Goal: Check status: Check status

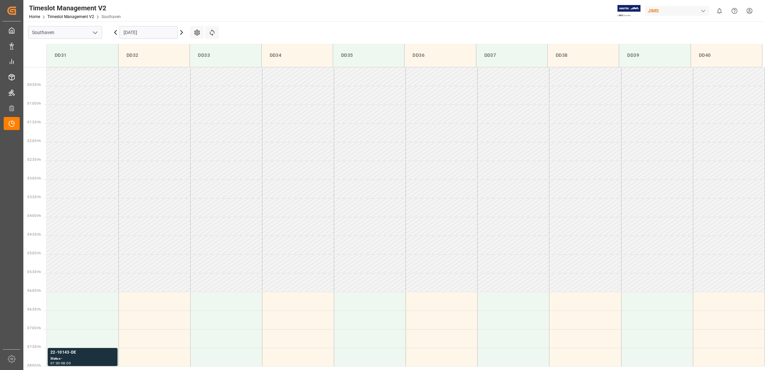
scroll to position [257, 0]
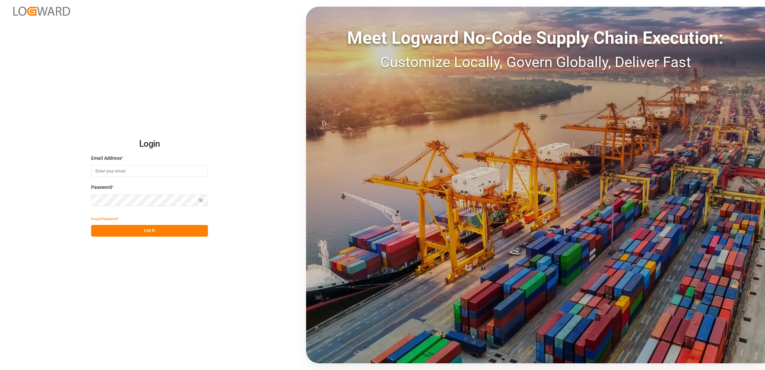
type input "[PERSON_NAME][EMAIL_ADDRESS][PERSON_NAME][DOMAIN_NAME]"
click at [152, 230] on button "Log In" at bounding box center [149, 231] width 117 height 12
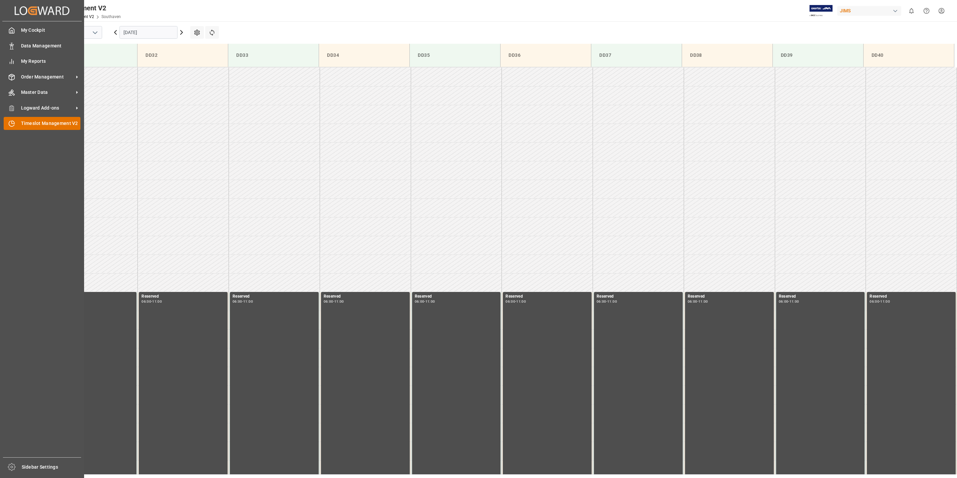
click at [18, 126] on div "Timeslot Management V2 Timeslot Management V2" at bounding box center [42, 123] width 77 height 13
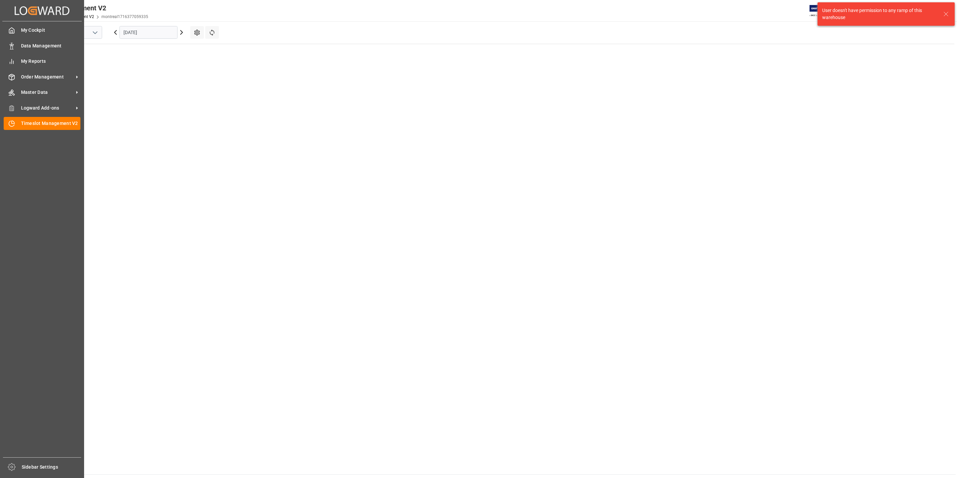
scroll to position [272, 0]
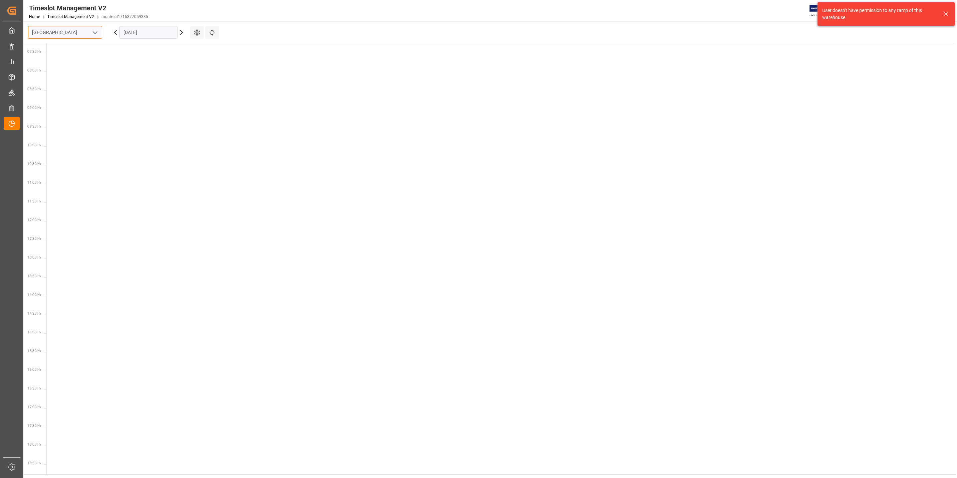
click at [88, 33] on input "[GEOGRAPHIC_DATA]" at bounding box center [65, 32] width 74 height 13
click at [94, 34] on icon "open menu" at bounding box center [95, 33] width 8 height 8
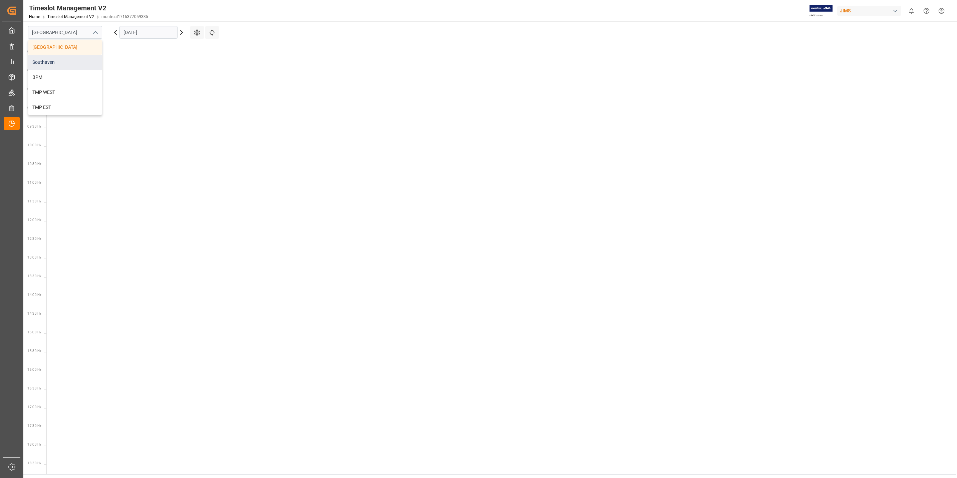
click at [71, 63] on div "Southaven" at bounding box center [64, 62] width 73 height 15
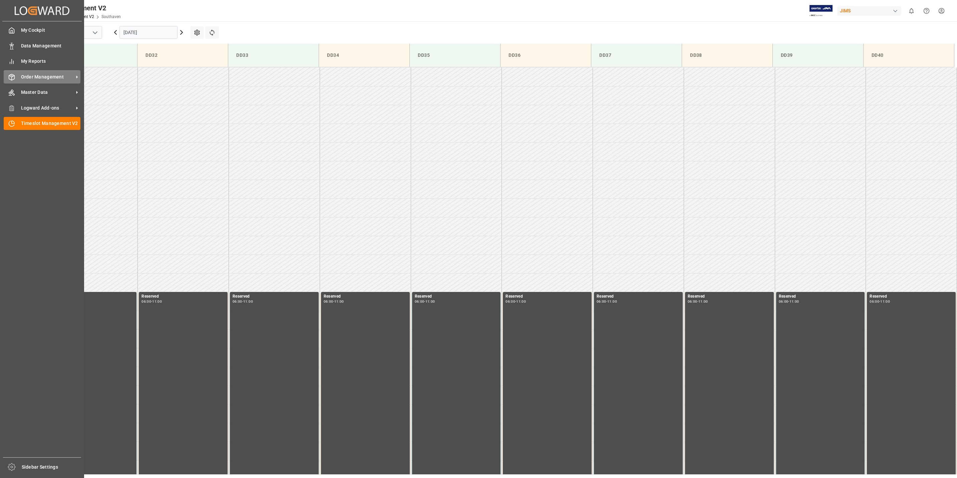
click at [69, 78] on span "Order Management" at bounding box center [47, 76] width 53 height 7
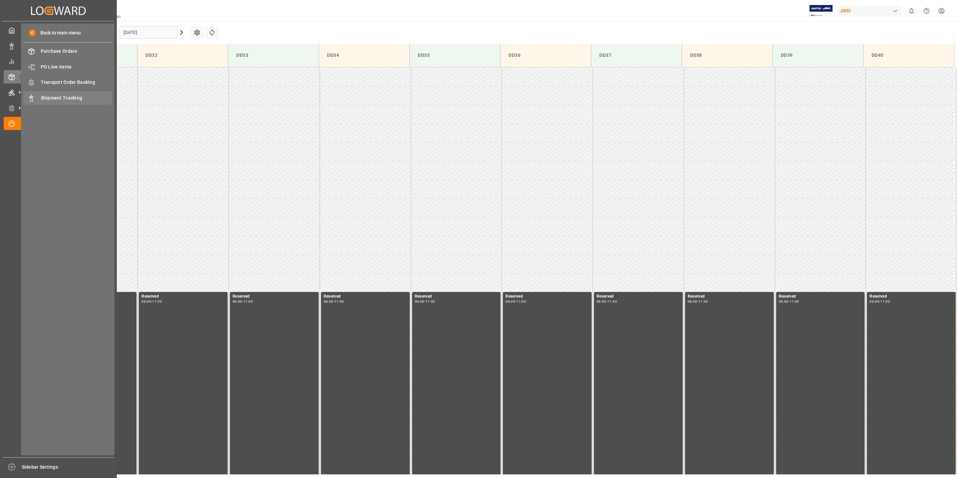
click at [71, 94] on span "Shipment Tracking" at bounding box center [77, 97] width 72 height 7
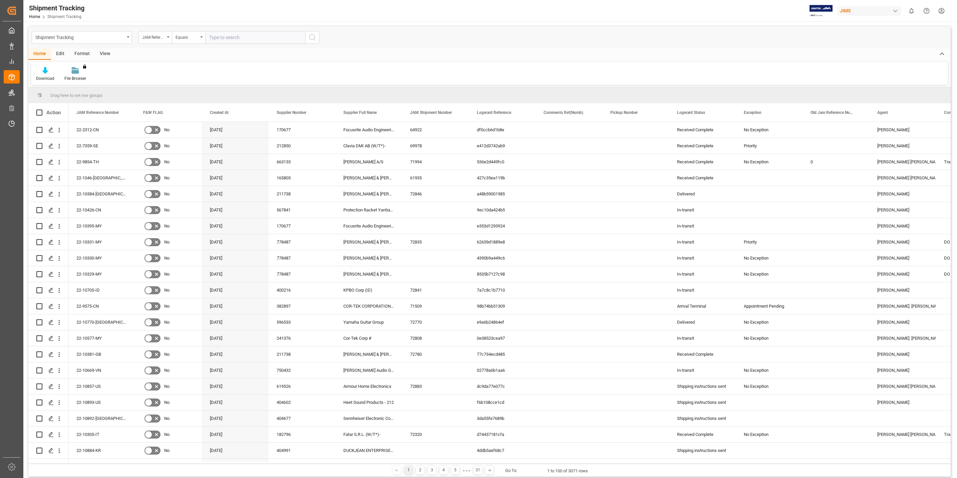
click at [102, 55] on div "View" at bounding box center [105, 53] width 20 height 11
click at [50, 77] on div "Default" at bounding box center [42, 74] width 23 height 15
click at [78, 120] on div "[PERSON_NAME] shipment tracking" at bounding box center [68, 121] width 58 height 7
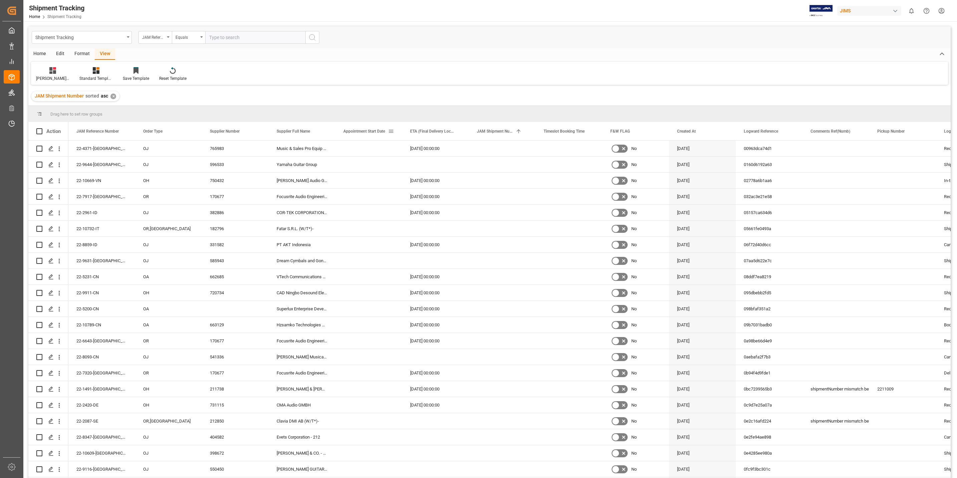
click at [393, 131] on span at bounding box center [391, 131] width 6 height 6
click at [393, 131] on span "general" at bounding box center [401, 133] width 32 height 12
click at [393, 131] on span at bounding box center [391, 131] width 6 height 6
click at [441, 133] on span "filter" at bounding box center [433, 133] width 32 height 12
click at [448, 166] on input "date" at bounding box center [421, 167] width 65 height 13
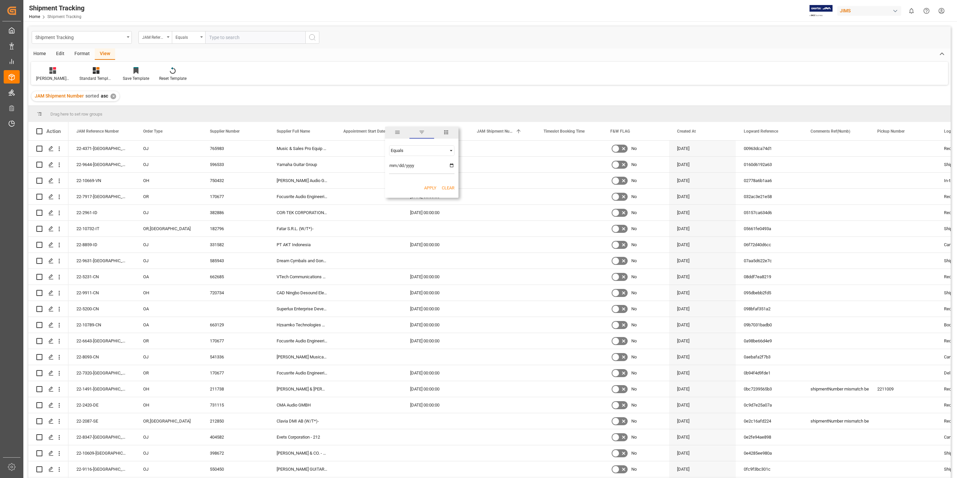
click at [453, 164] on input "date" at bounding box center [421, 167] width 65 height 13
click at [416, 164] on input "date" at bounding box center [421, 167] width 65 height 13
click at [400, 167] on input "date" at bounding box center [421, 167] width 65 height 13
click at [452, 165] on input "date" at bounding box center [421, 167] width 65 height 13
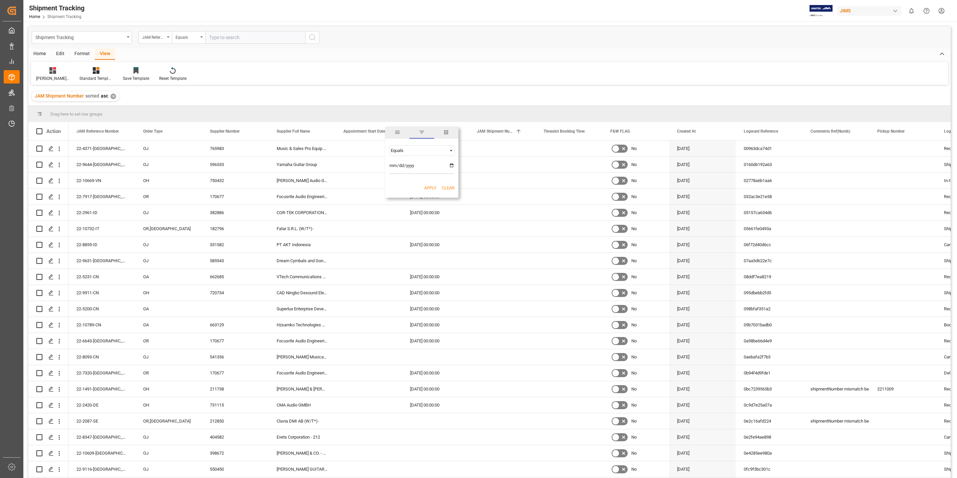
click at [452, 165] on input "date" at bounding box center [421, 167] width 65 height 13
type input "[DATE]"
click at [433, 186] on button "Apply" at bounding box center [430, 188] width 12 height 7
